Goal: Find specific page/section

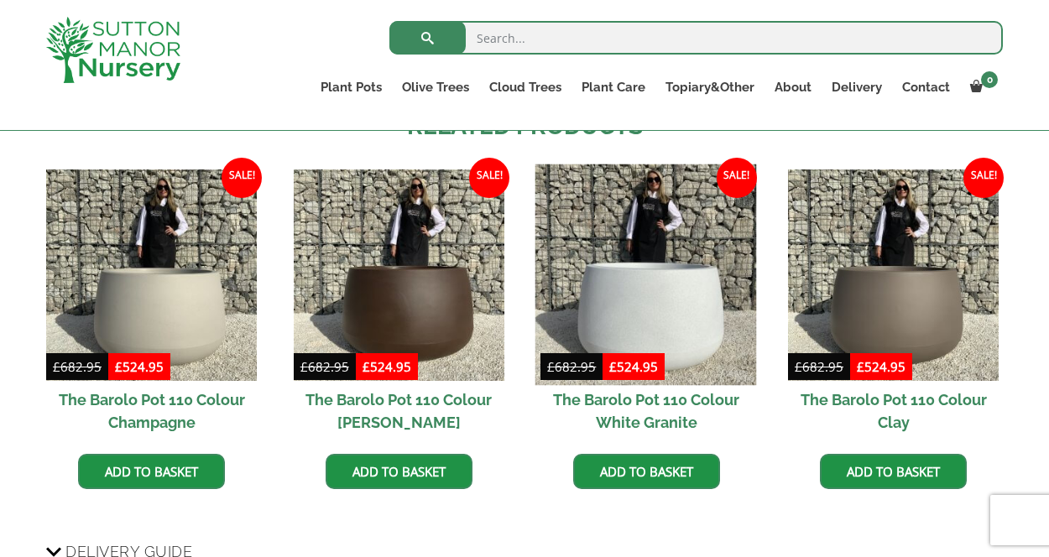
scroll to position [1426, 0]
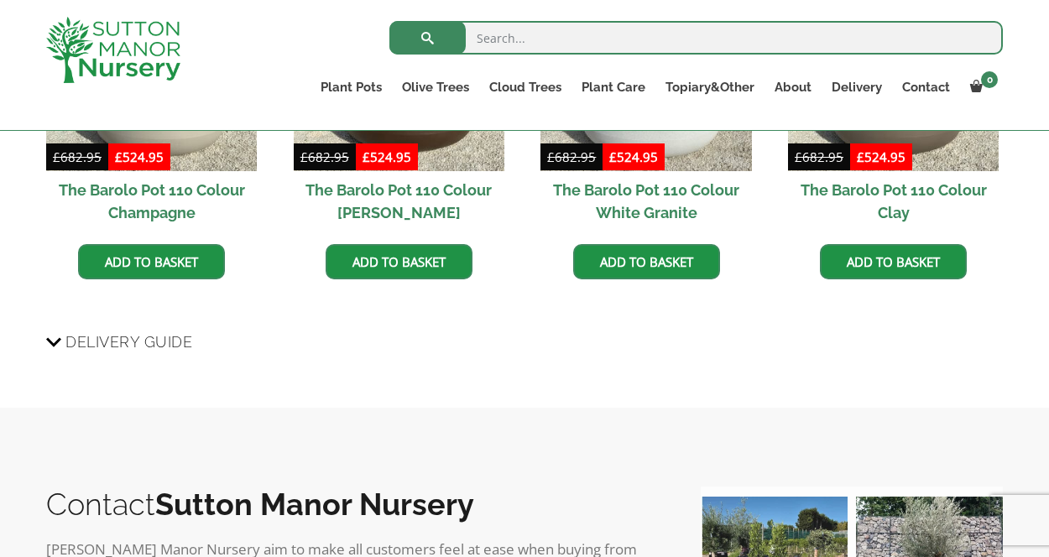
click at [152, 337] on span "Delivery Guide" at bounding box center [128, 341] width 127 height 31
click at [0, 0] on input "Delivery Guide" at bounding box center [0, 0] width 0 height 0
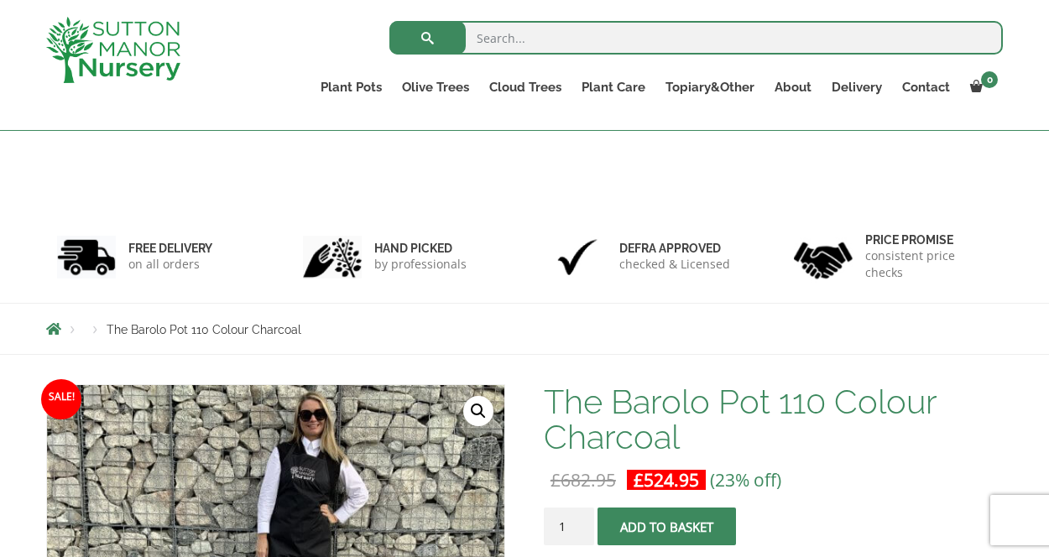
scroll to position [0, 0]
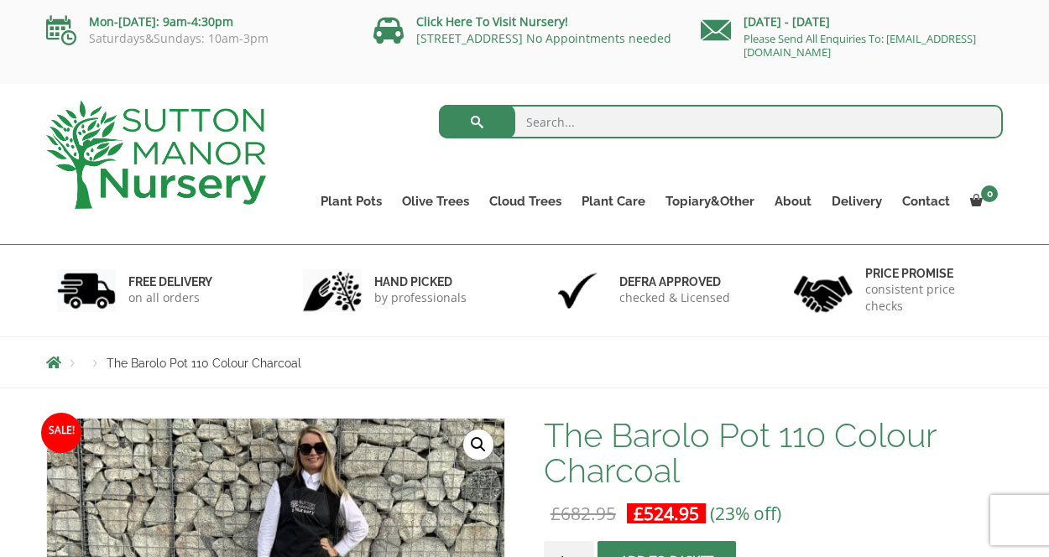
click at [561, 117] on input "search" at bounding box center [721, 122] width 565 height 34
click at [439, 105] on button "submit" at bounding box center [477, 122] width 76 height 34
drag, startPoint x: 545, startPoint y: 125, endPoint x: 472, endPoint y: 121, distance: 73.1
click at [472, 121] on form "borolo 110 Search for:" at bounding box center [721, 126] width 565 height 50
type input "barolo"
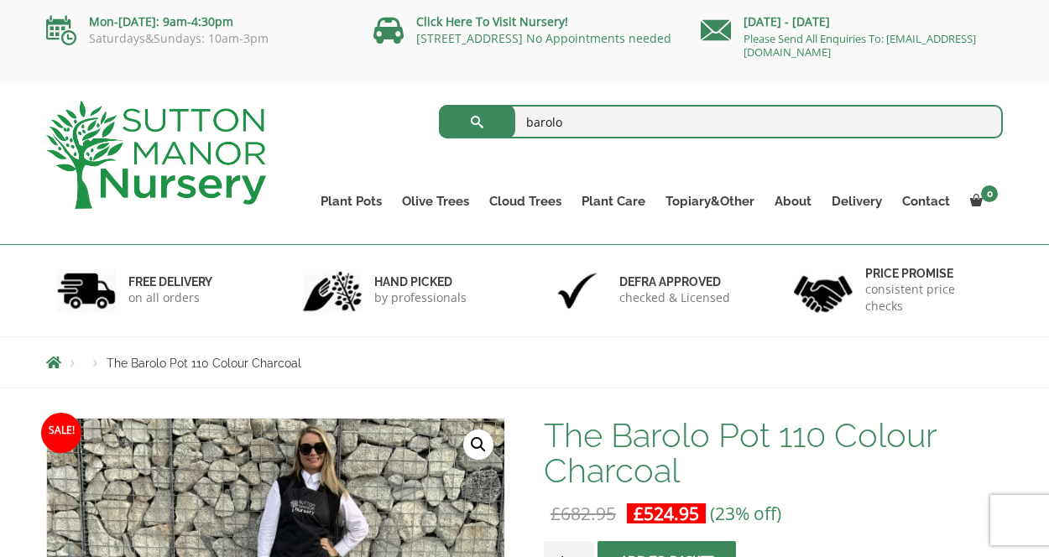
click at [439, 105] on button "submit" at bounding box center [477, 122] width 76 height 34
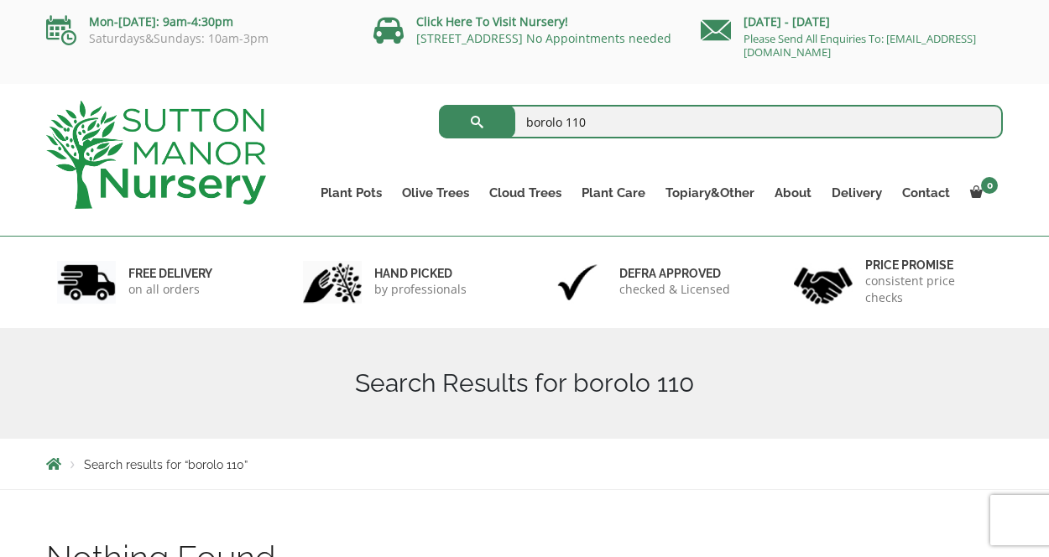
click at [575, 123] on input "borolo 110" at bounding box center [721, 122] width 565 height 34
type input "borolo"
click at [439, 105] on button "submit" at bounding box center [477, 122] width 76 height 34
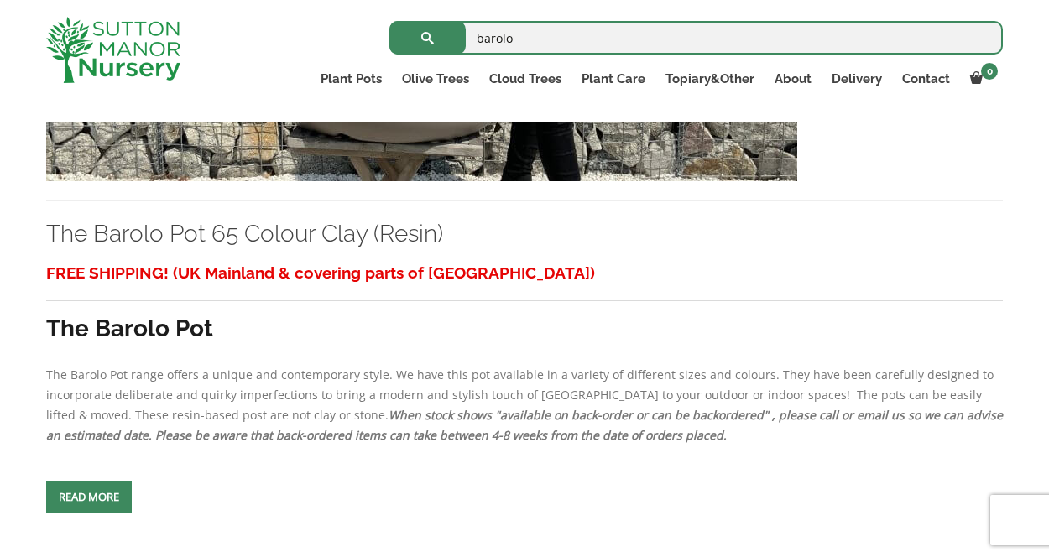
scroll to position [3523, 0]
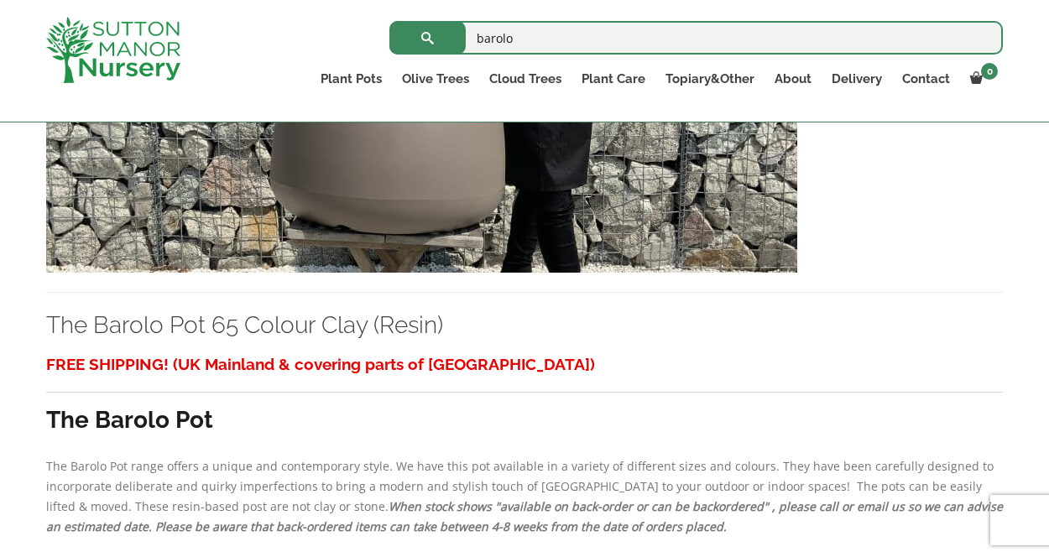
click at [600, 38] on input "barolo" at bounding box center [695, 38] width 613 height 34
type input "barolo 110"
click at [389, 21] on button "submit" at bounding box center [427, 38] width 76 height 34
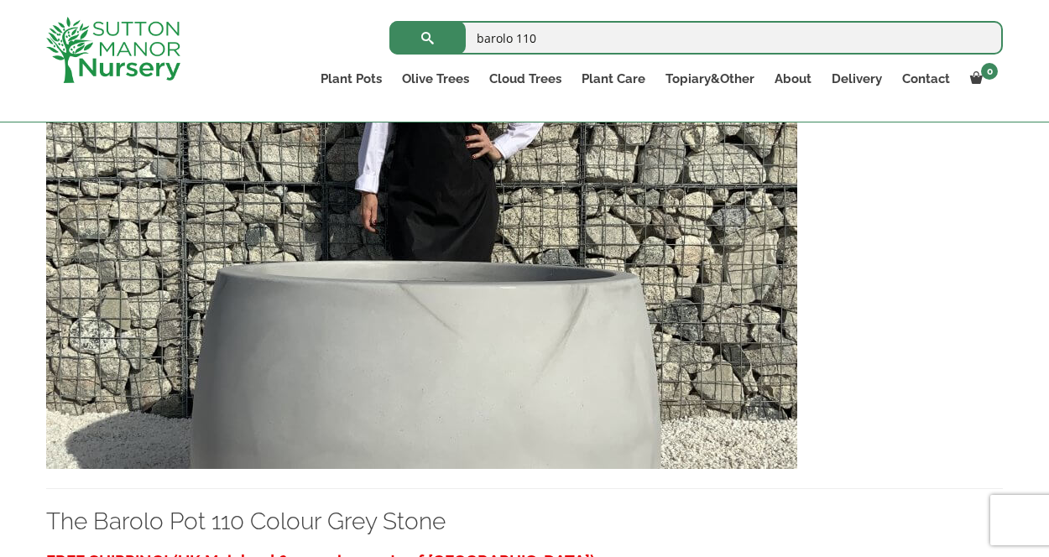
scroll to position [2685, 0]
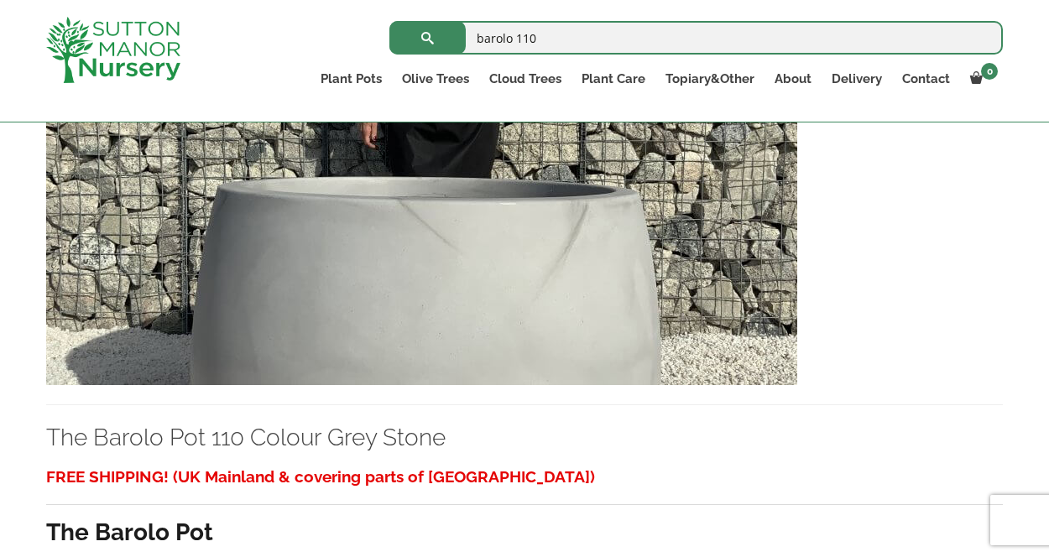
click at [337, 266] on img at bounding box center [421, 204] width 751 height 361
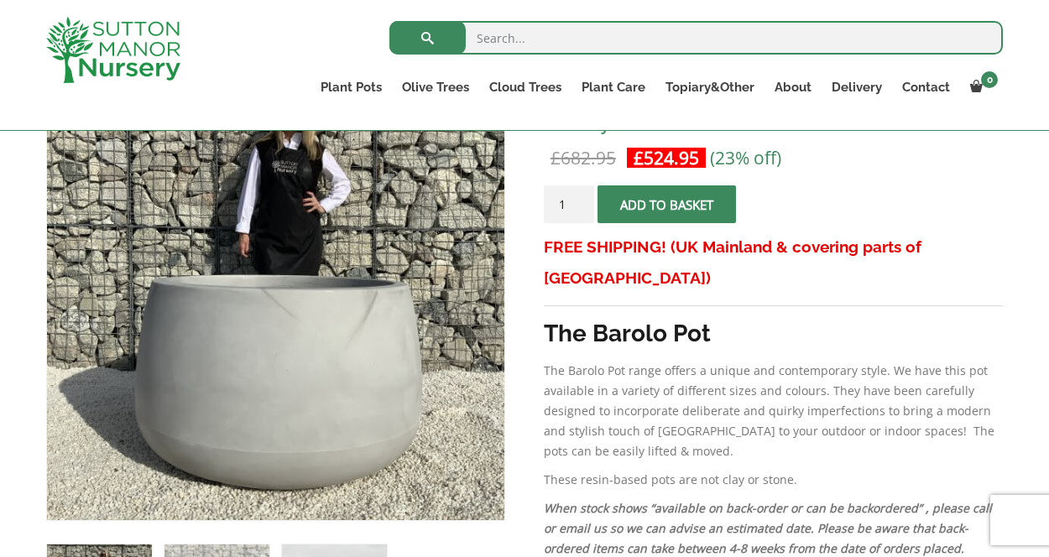
scroll to position [336, 0]
